Goal: Check status: Check status

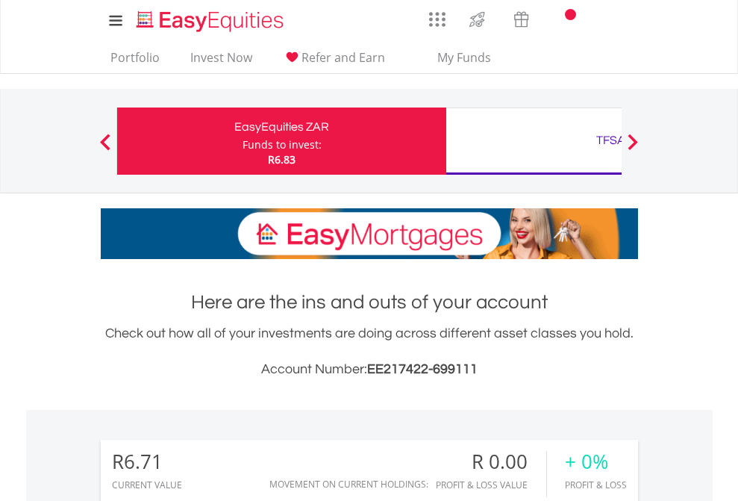
scroll to position [143, 234]
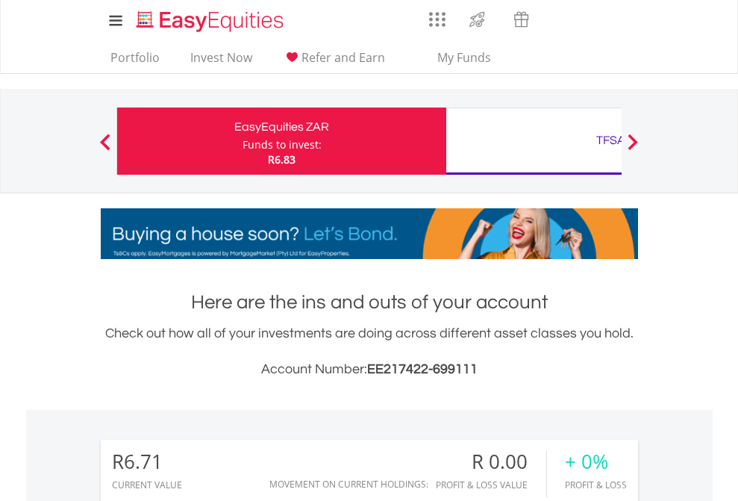
click at [243, 141] on div "Funds to invest:" at bounding box center [282, 144] width 79 height 15
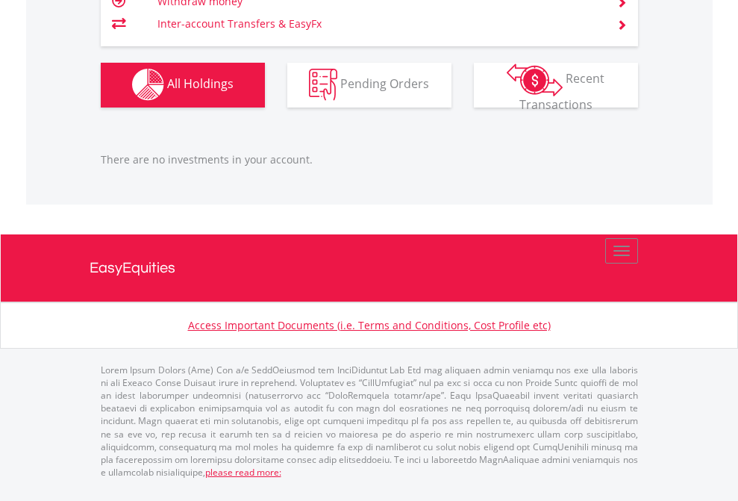
scroll to position [143, 234]
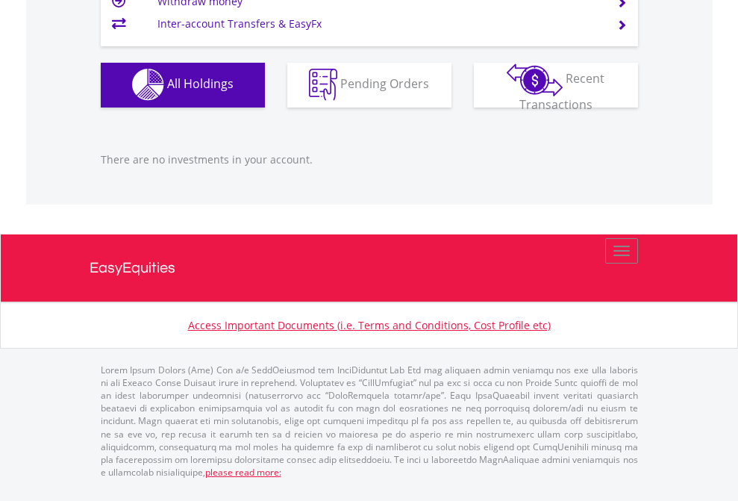
scroll to position [143, 234]
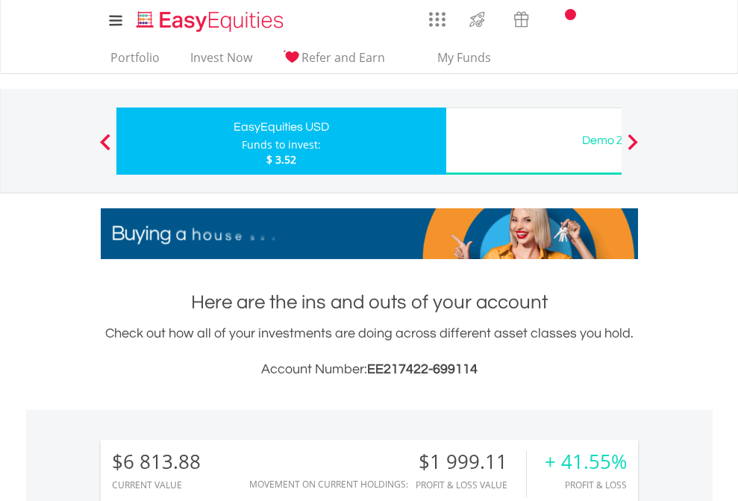
scroll to position [143, 234]
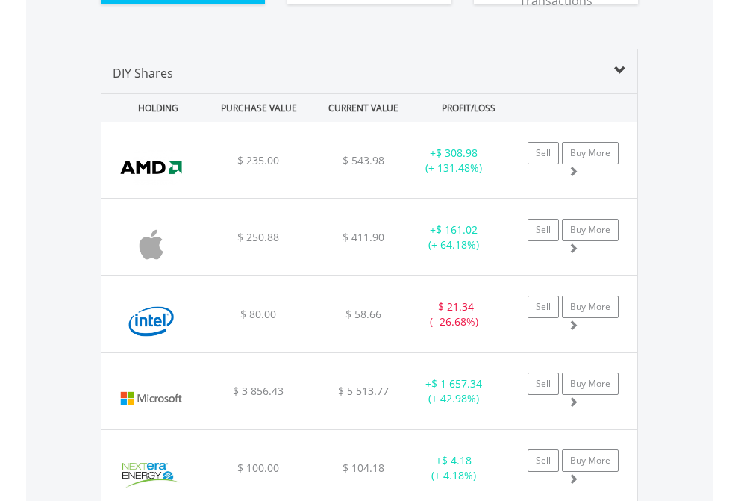
scroll to position [1661, 0]
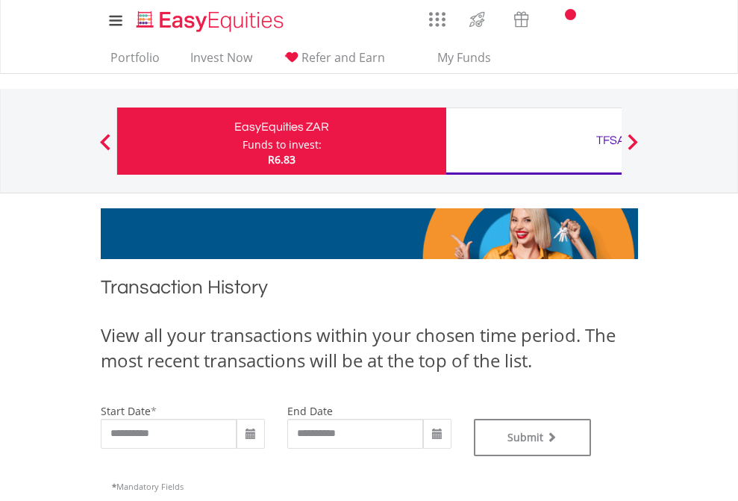
type input "**********"
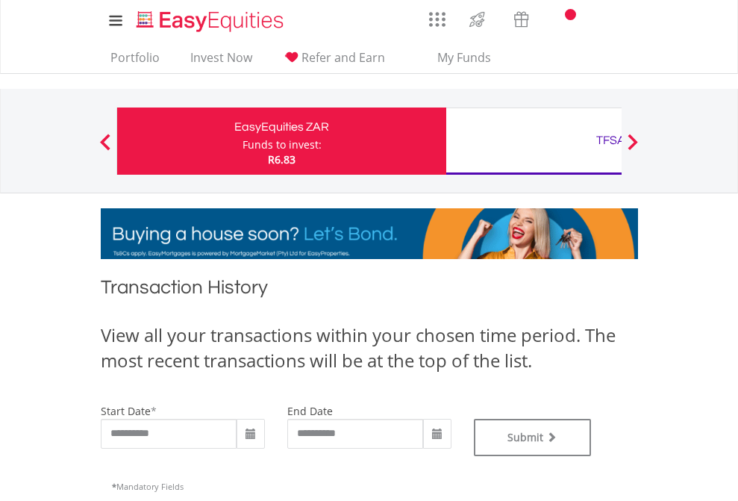
type input "**********"
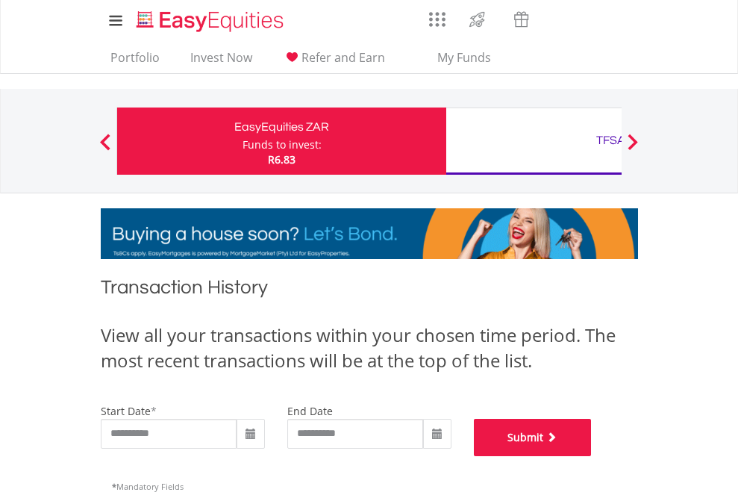
click at [592, 456] on button "Submit" at bounding box center [533, 437] width 118 height 37
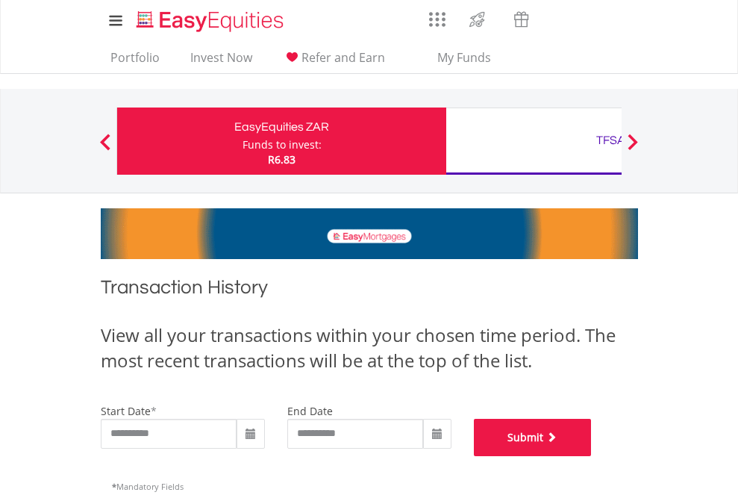
scroll to position [606, 0]
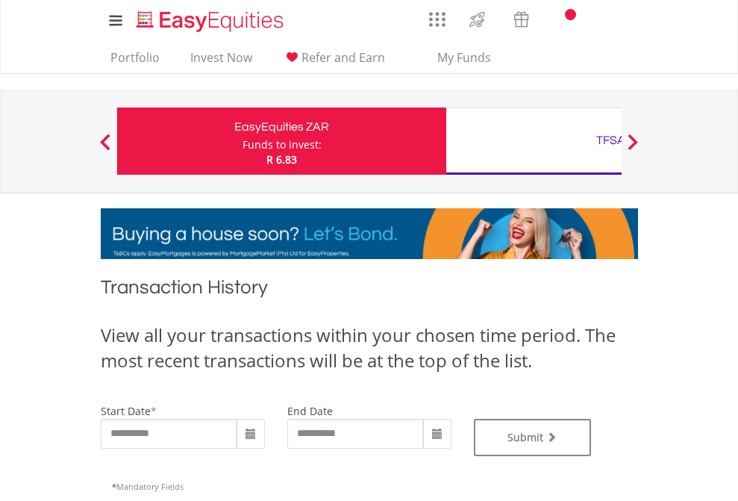
click at [534, 141] on div "TFSA" at bounding box center [610, 140] width 311 height 21
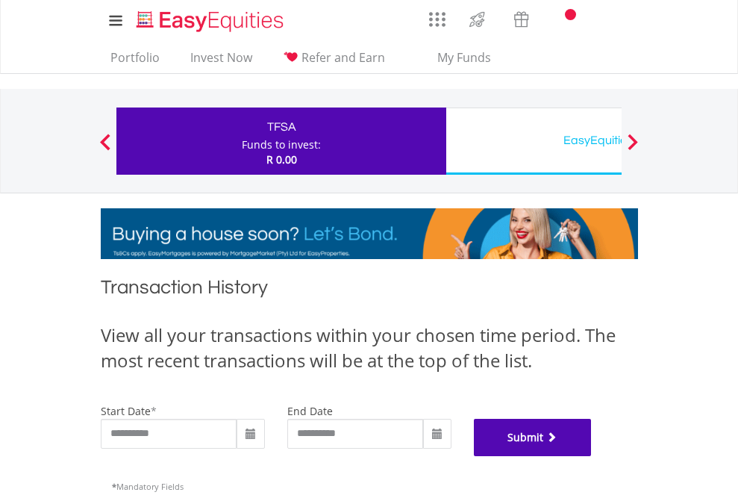
click at [592, 456] on button "Submit" at bounding box center [533, 437] width 118 height 37
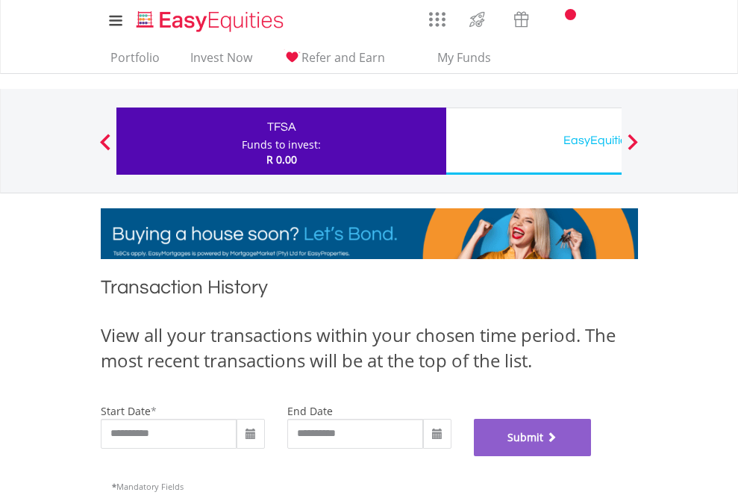
scroll to position [606, 0]
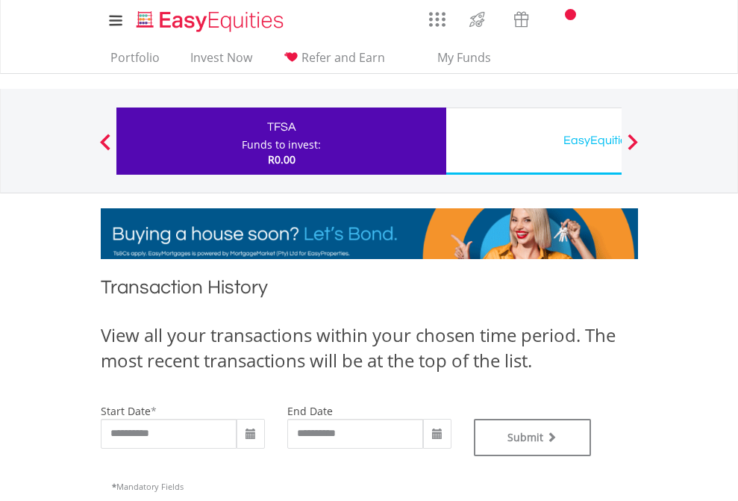
click at [534, 141] on div "EasyEquities USD" at bounding box center [610, 140] width 311 height 21
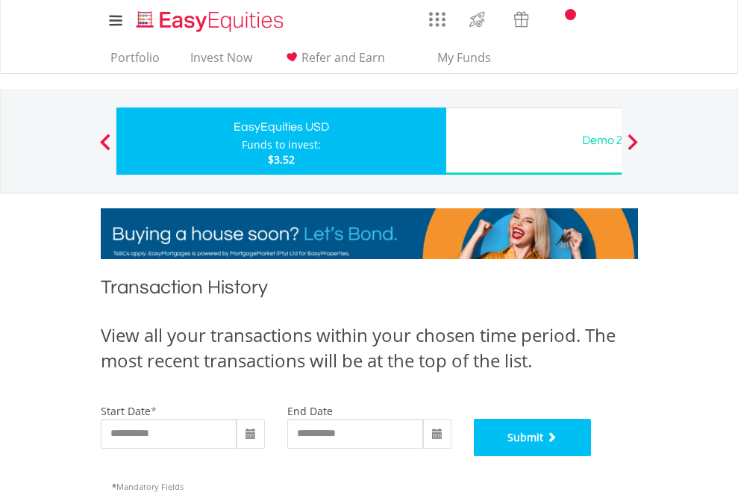
click at [592, 456] on button "Submit" at bounding box center [533, 437] width 118 height 37
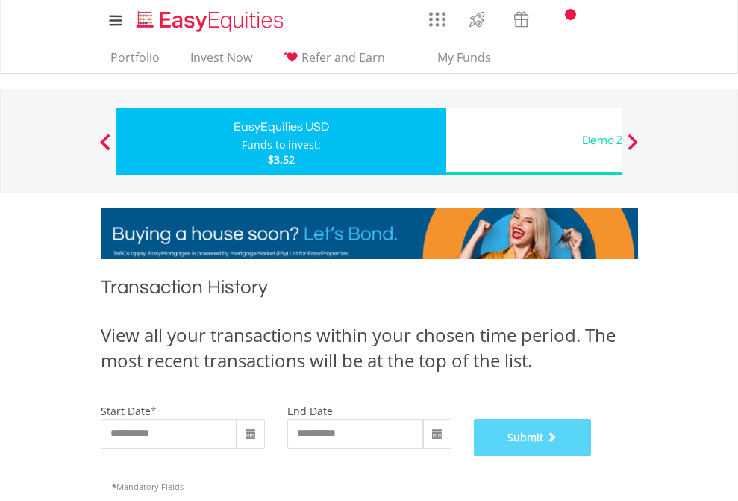
scroll to position [606, 0]
